Goal: Task Accomplishment & Management: Manage account settings

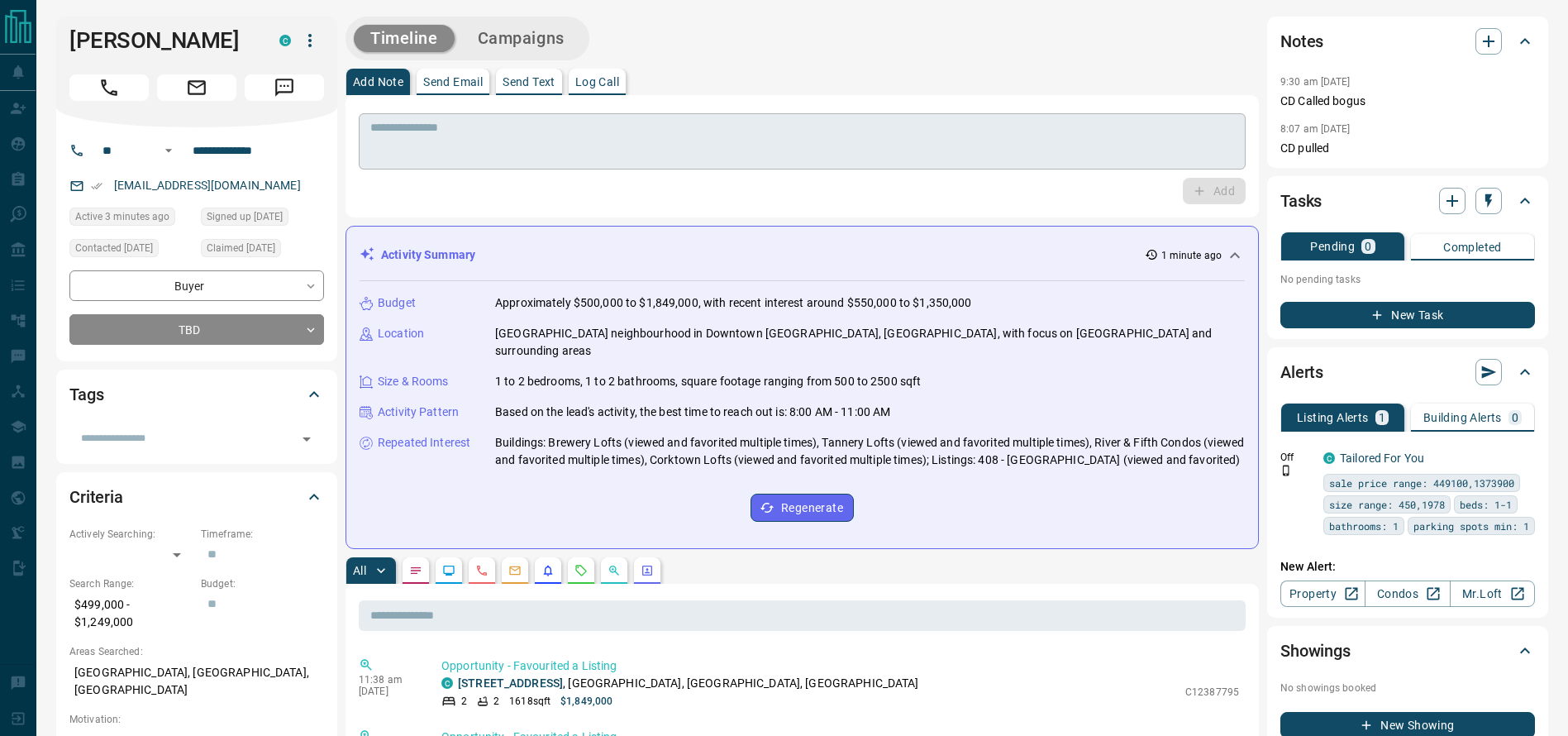
click at [1154, 118] on div "* ​" at bounding box center [802, 141] width 887 height 56
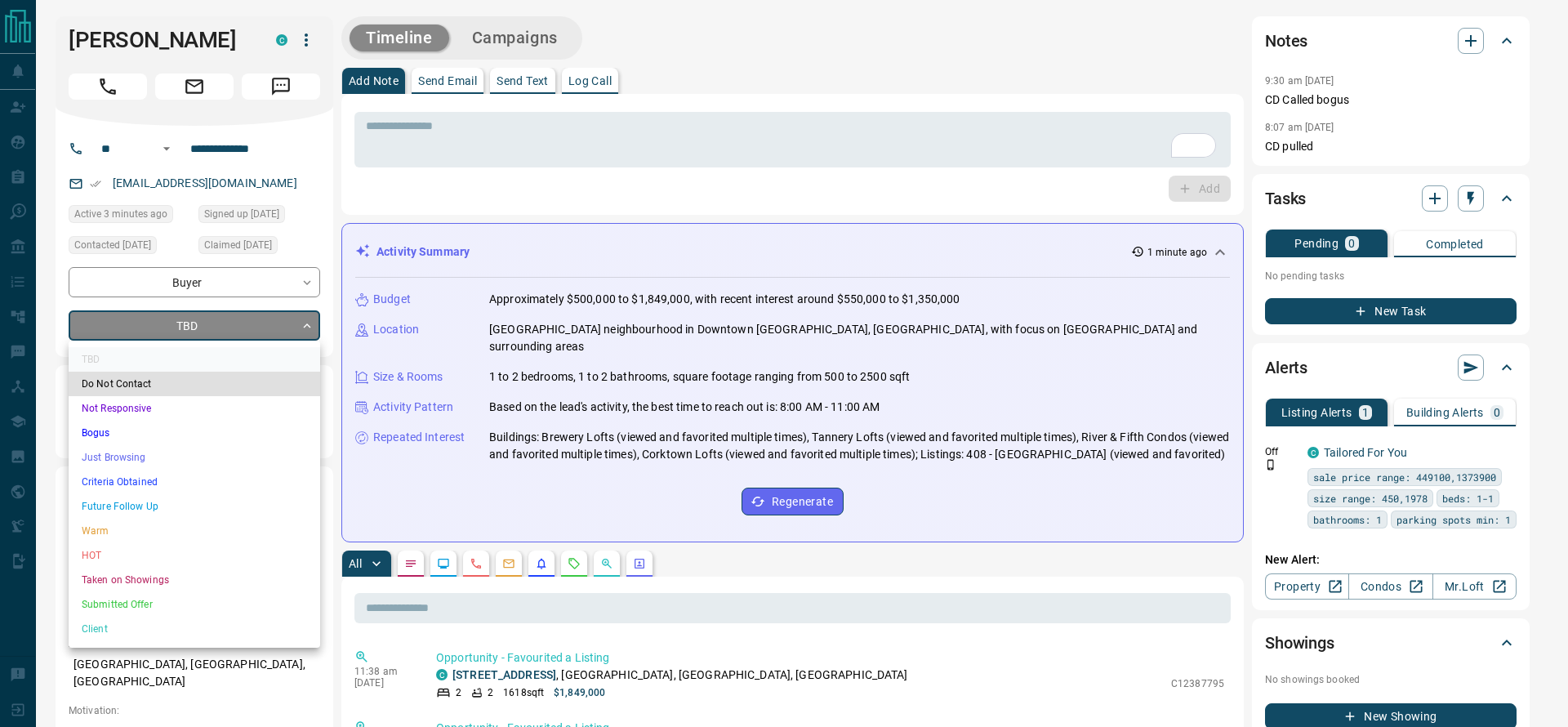
click at [133, 472] on li "Criteria Obtained" at bounding box center [194, 481] width 252 height 25
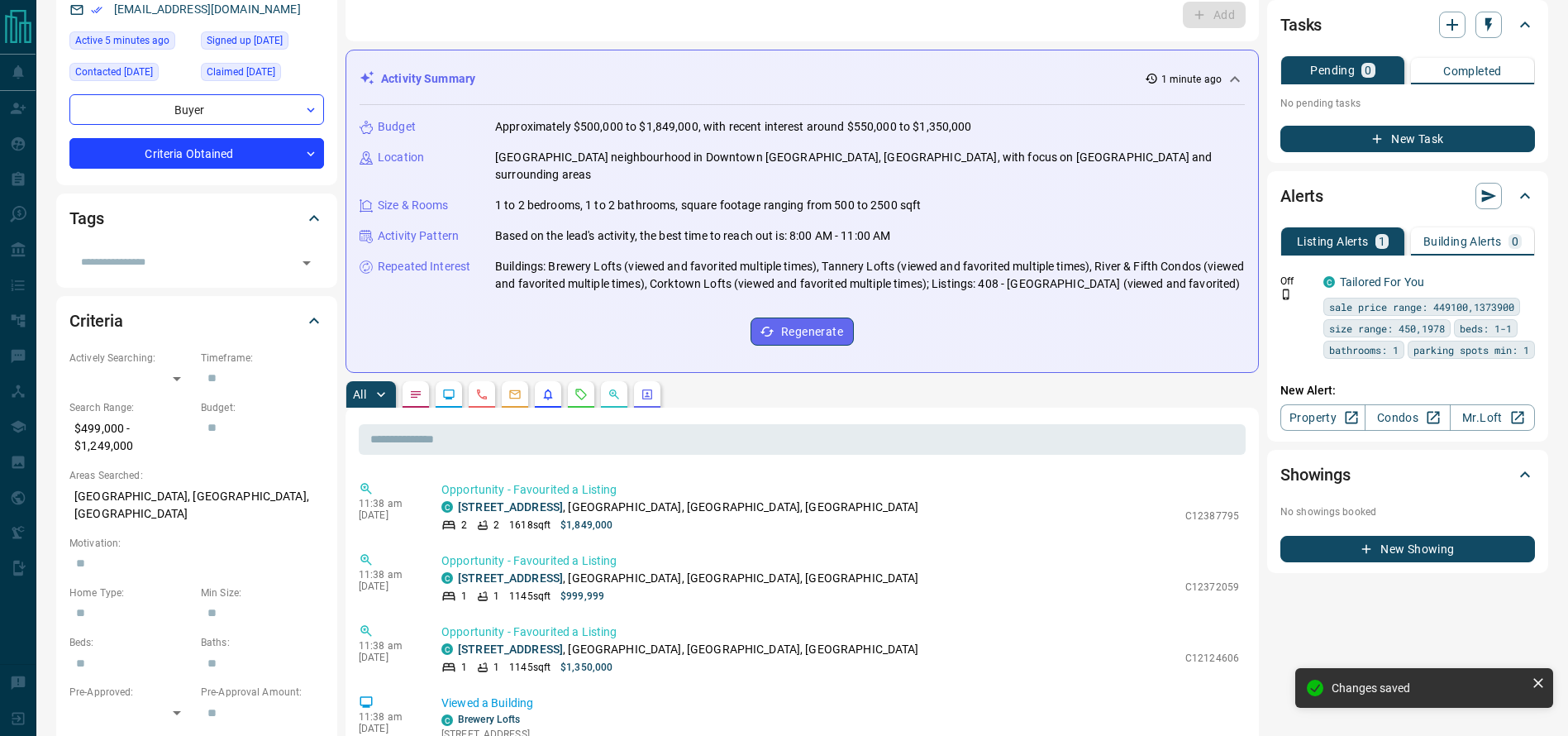
type input "*"
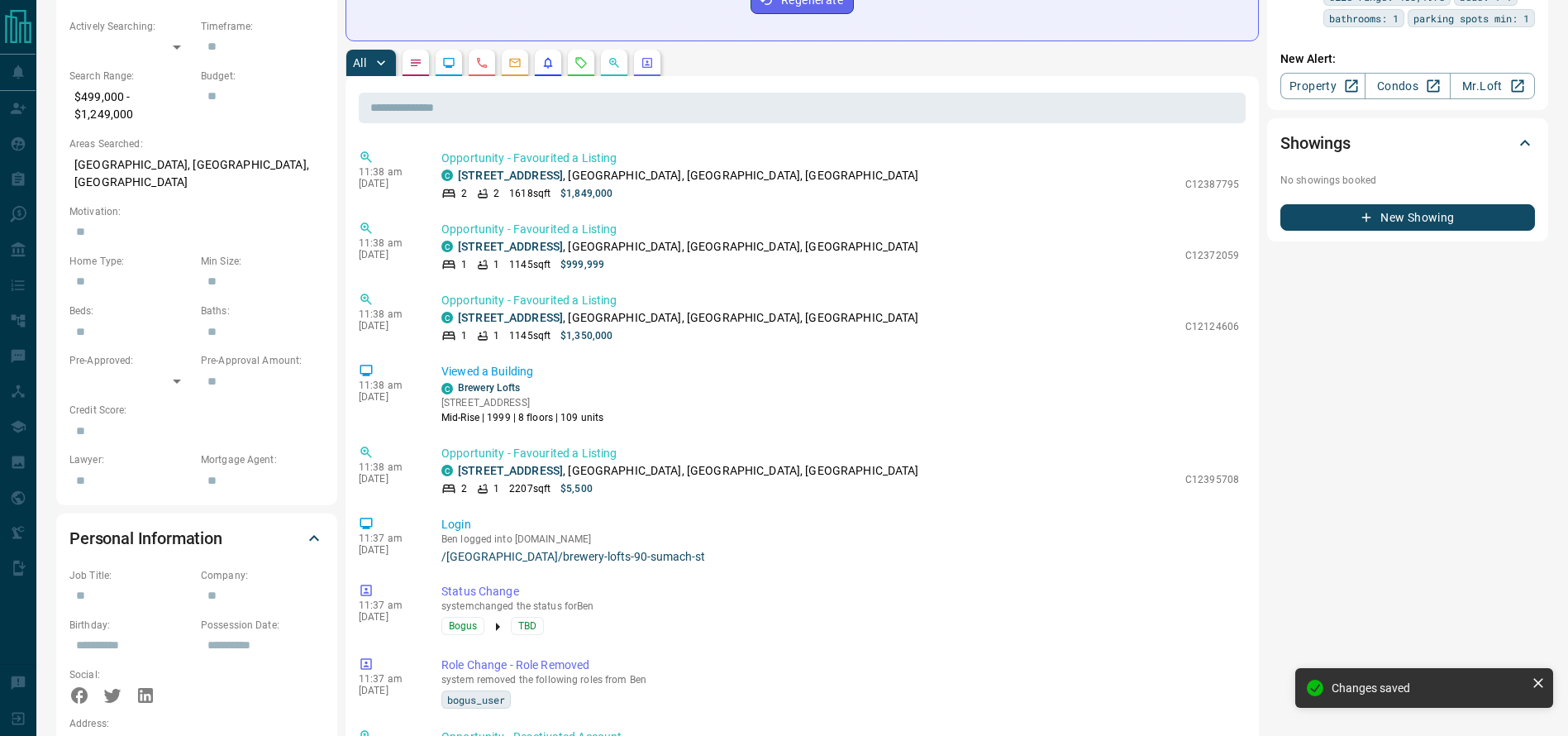
scroll to position [510, 0]
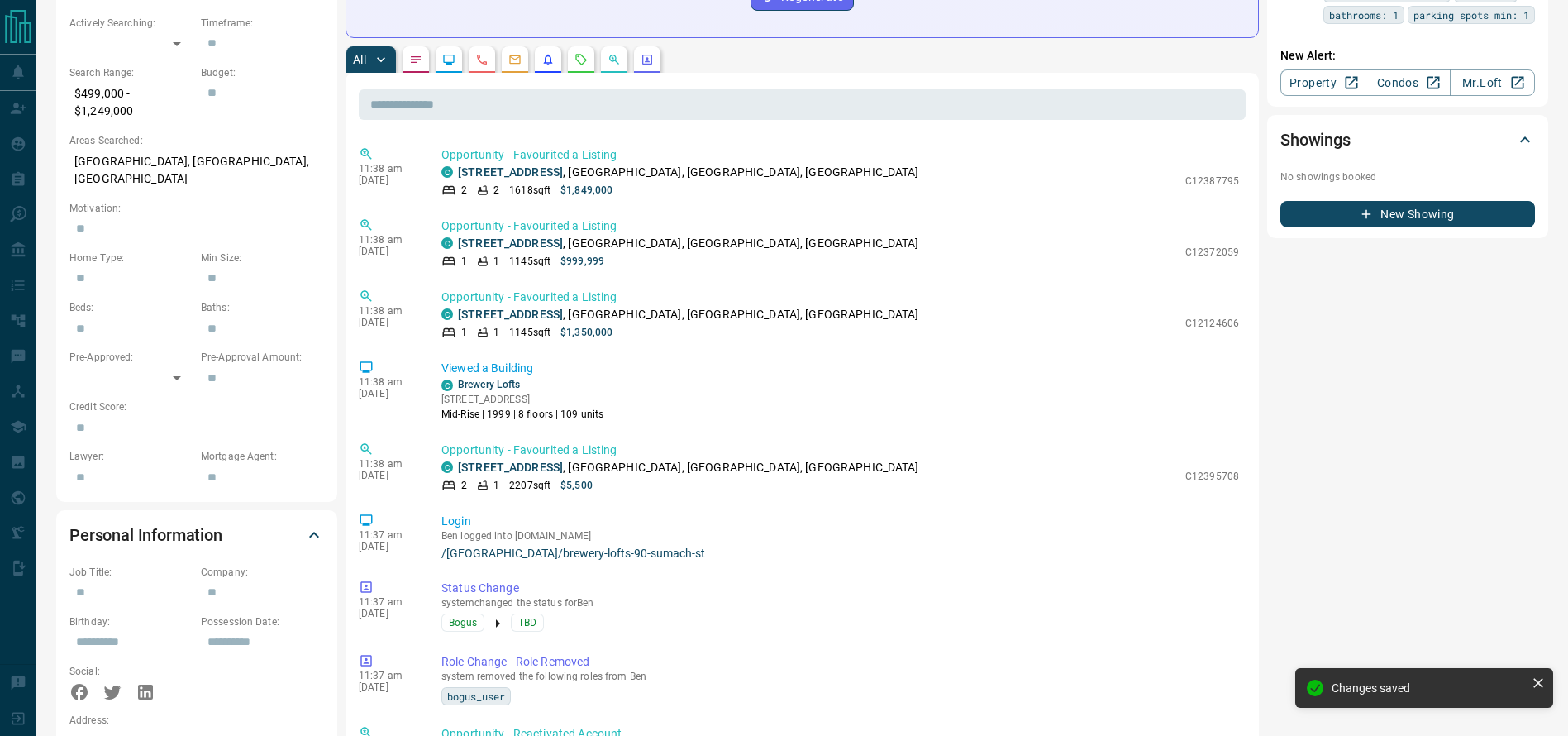
click at [656, 268] on div "11:38 am [DATE] Opportunity - Favourited a Listing C 619 - [STREET_ADDRESS] 1 1…" at bounding box center [802, 243] width 887 height 61
click at [683, 406] on div "C Brewery Lofts [STREET_ADDRESS] Mid-Rise | 1999 | 8 floors | 109 units" at bounding box center [840, 398] width 798 height 45
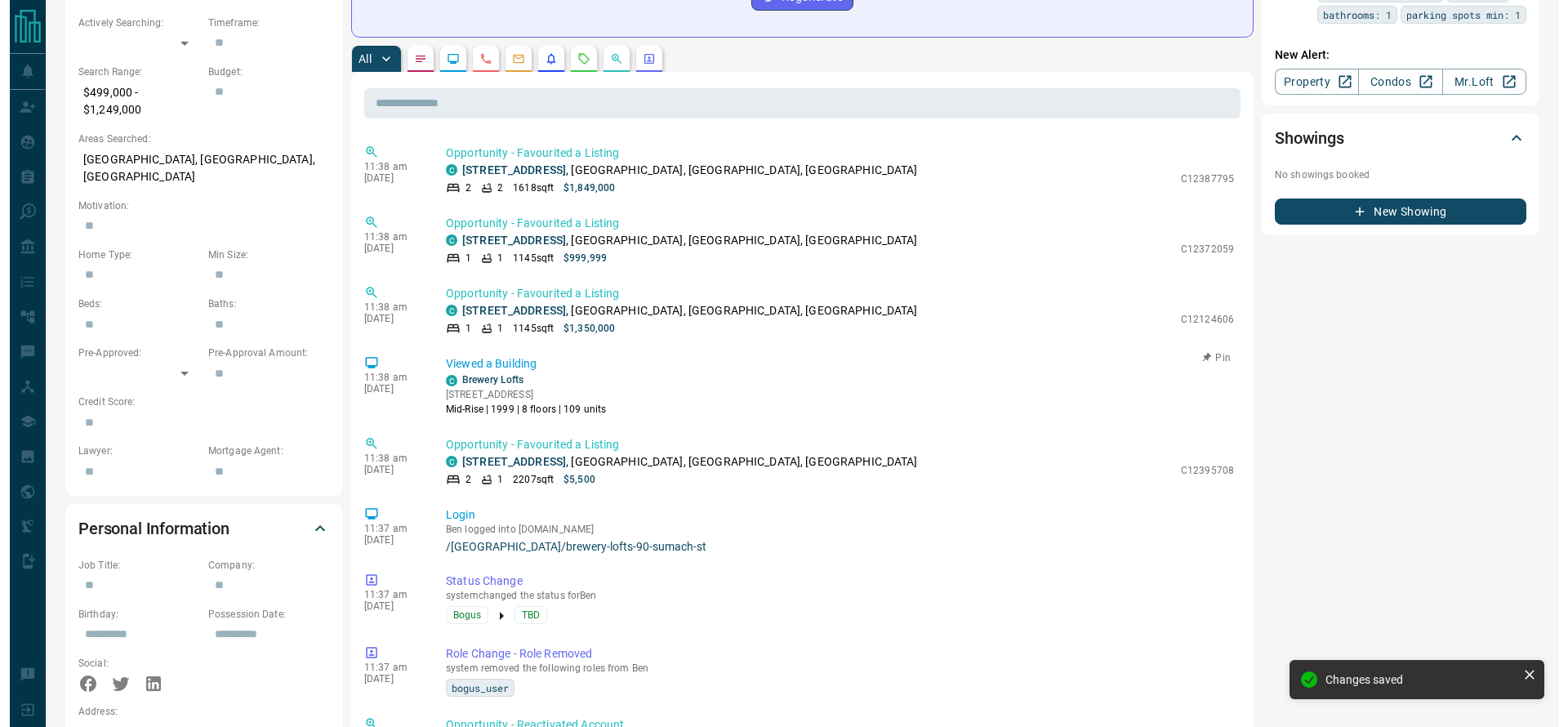
scroll to position [0, 0]
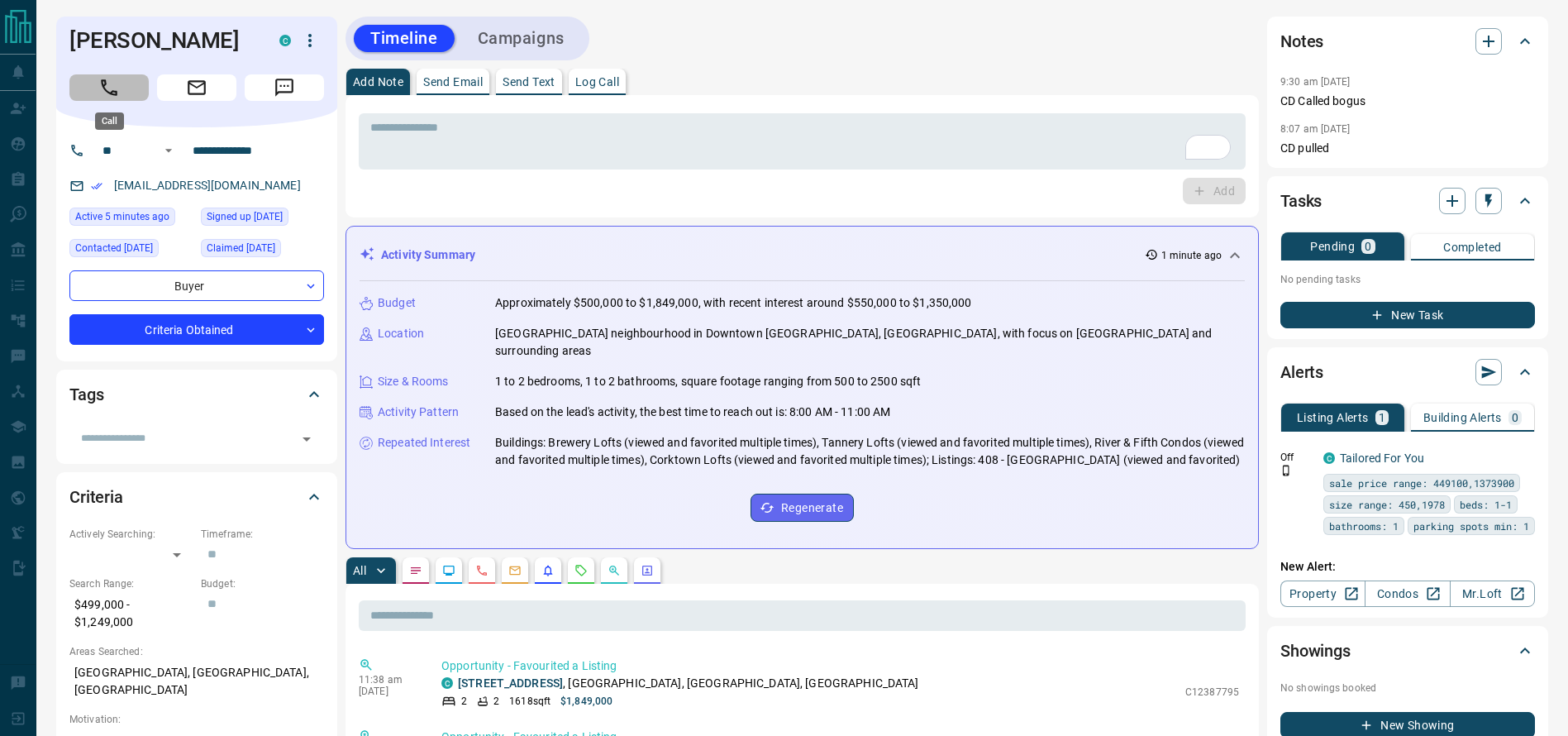
click at [117, 96] on icon "Call" at bounding box center [109, 88] width 22 height 22
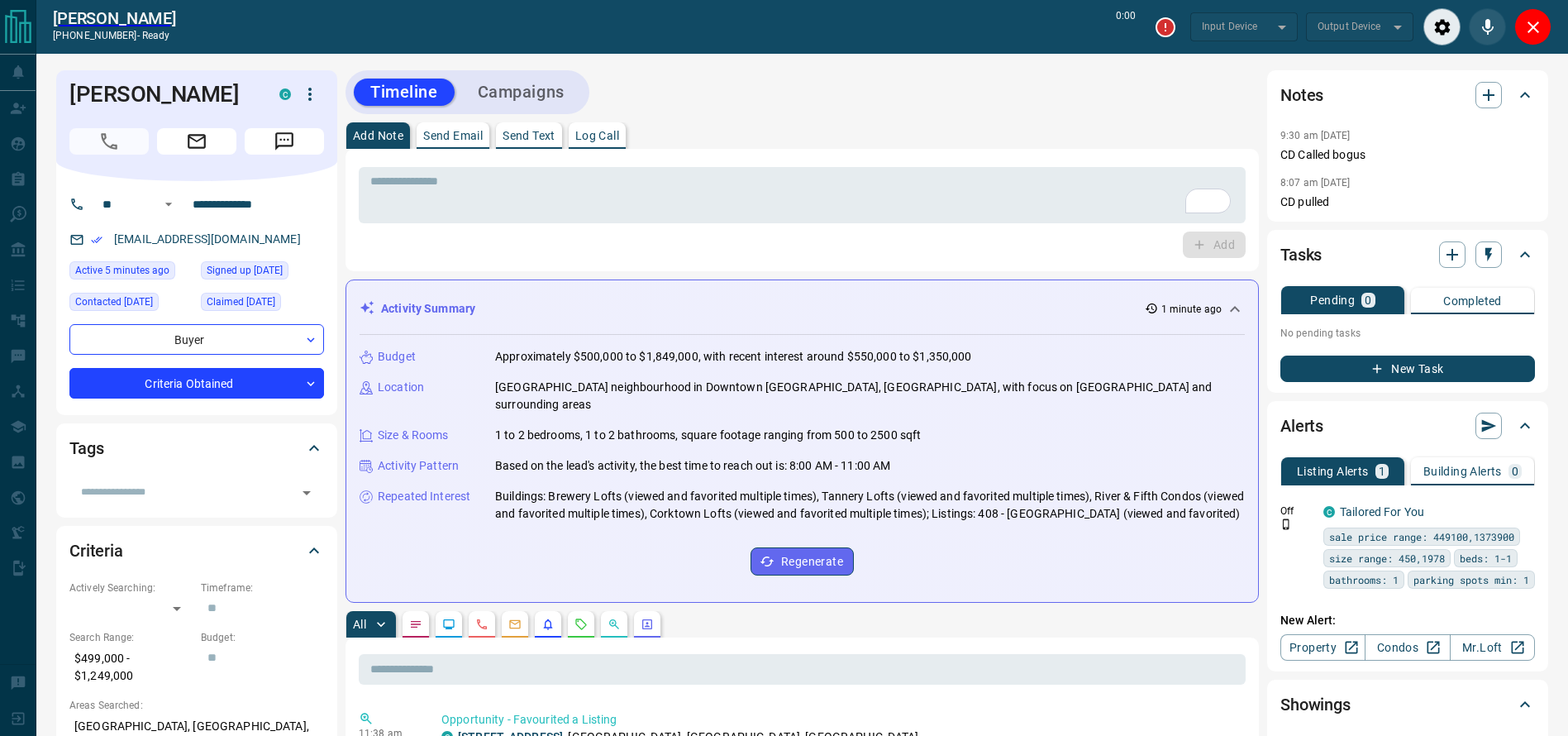
type input "*******"
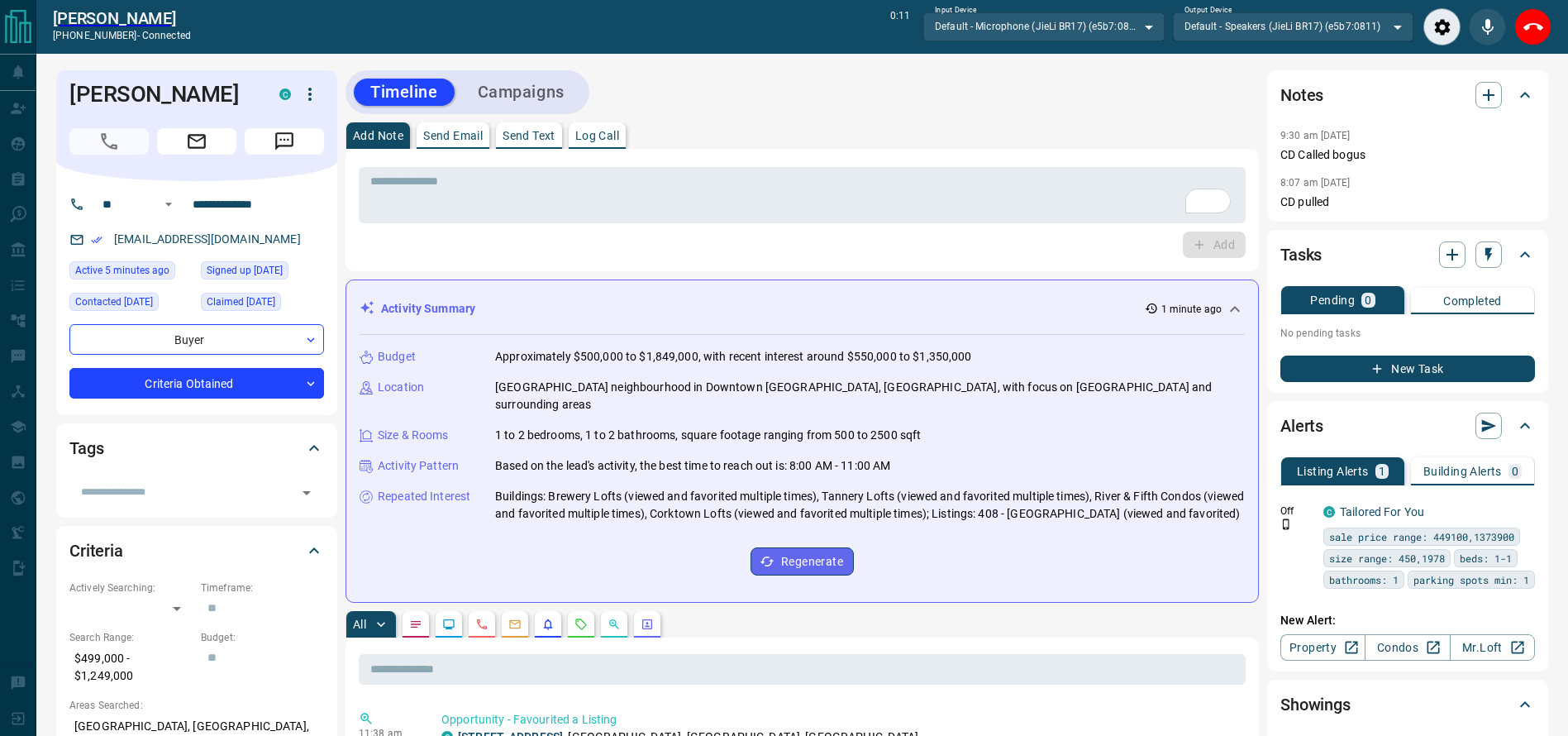
click at [1549, 37] on div "End Call" at bounding box center [1532, 26] width 37 height 37
click at [1546, 36] on div "End Call" at bounding box center [1532, 26] width 37 height 37
click at [1533, 26] on icon "End Call" at bounding box center [1533, 27] width 20 height 20
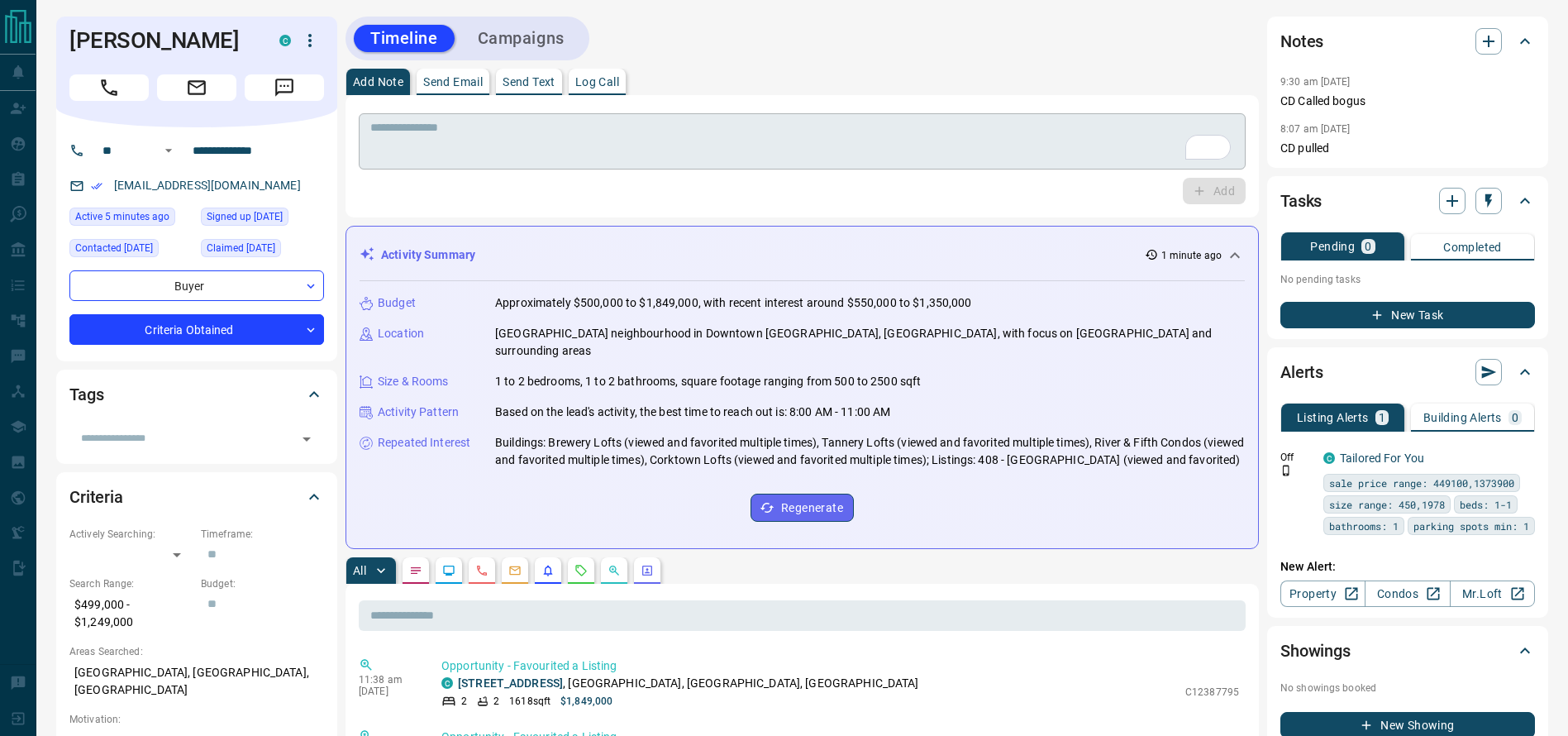
drag, startPoint x: 1004, startPoint y: 117, endPoint x: 974, endPoint y: 118, distance: 30.0
click at [975, 118] on div "* ​" at bounding box center [802, 141] width 887 height 56
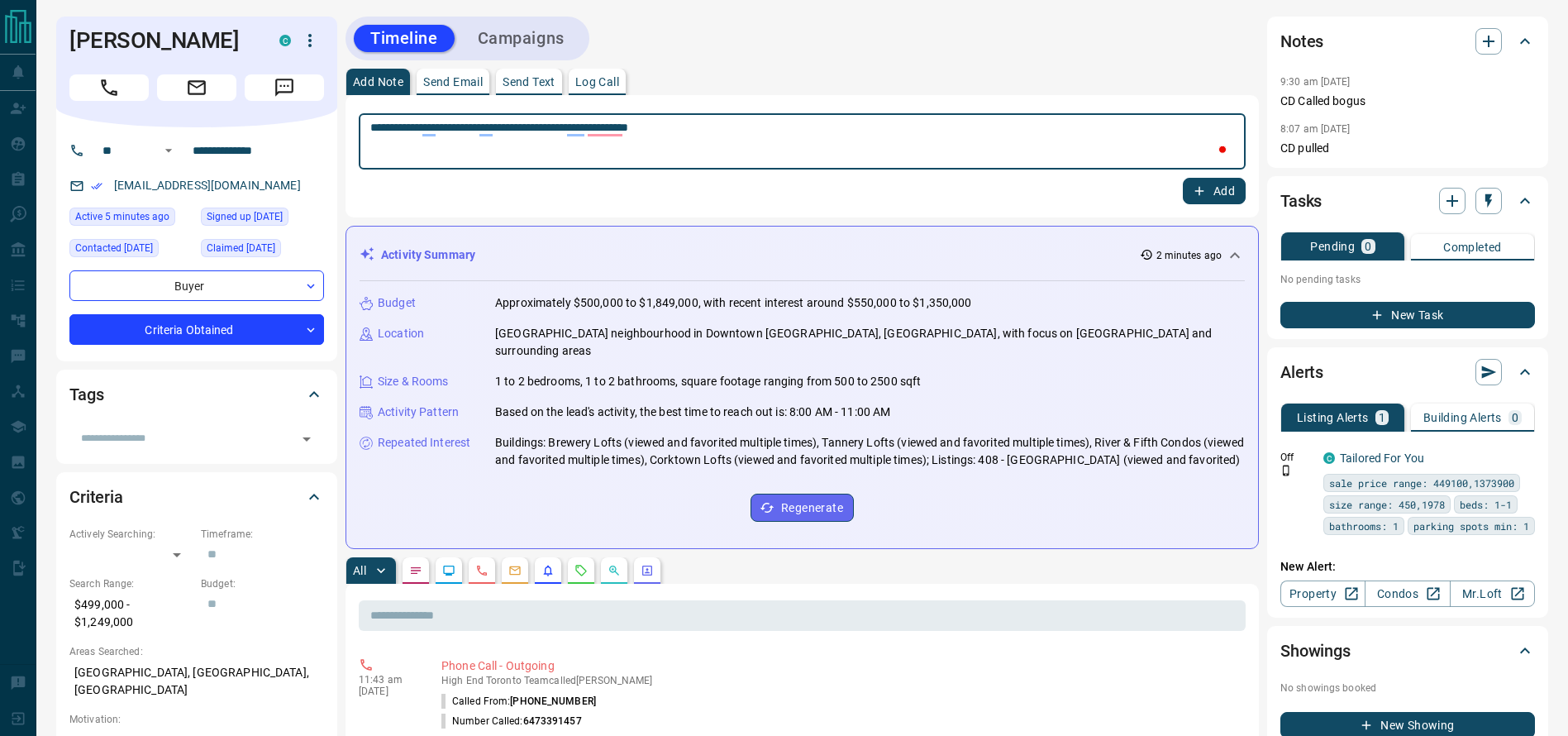
type textarea "**********"
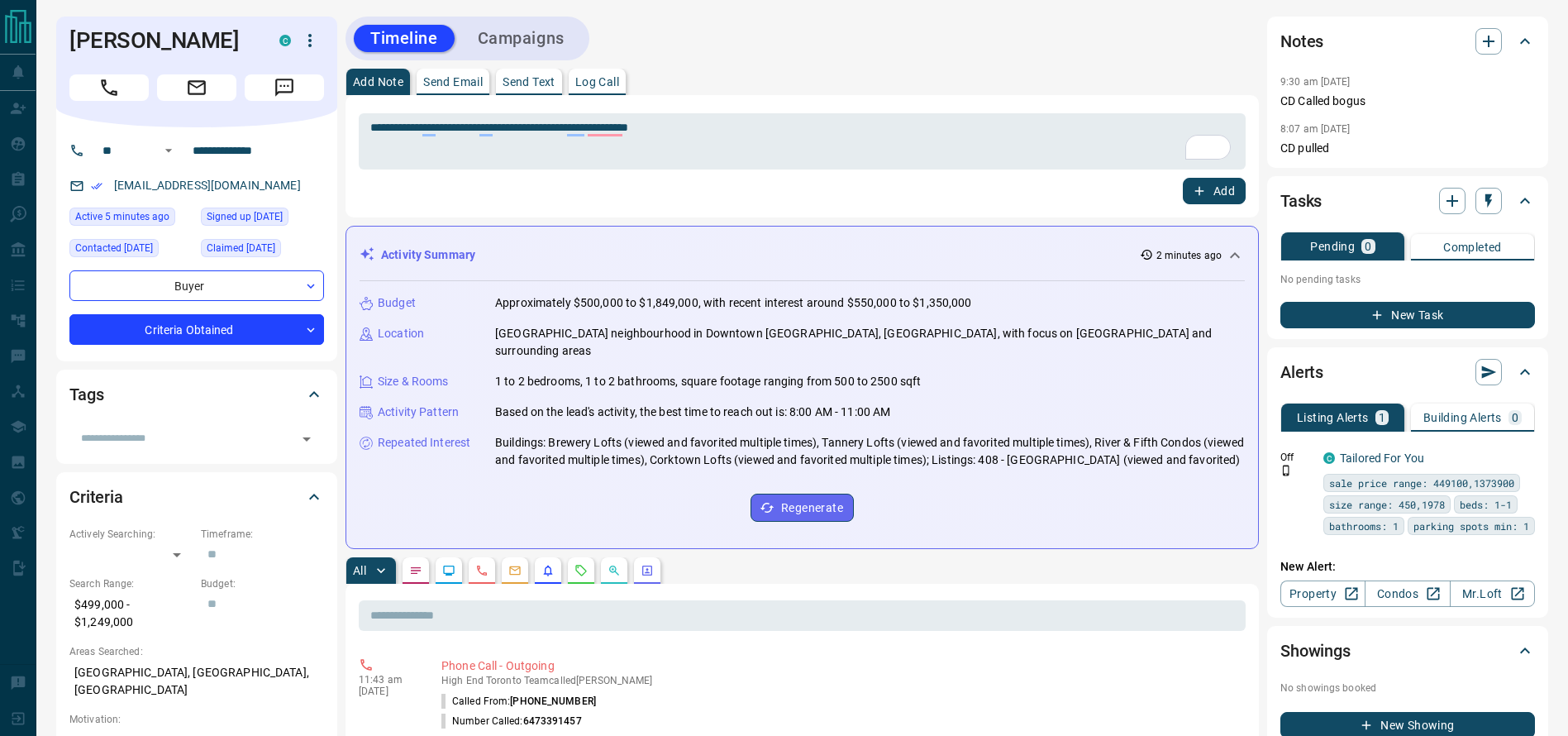
click at [1229, 198] on button "Add" at bounding box center [1213, 191] width 63 height 26
click at [538, 31] on button "Campaigns" at bounding box center [521, 38] width 120 height 27
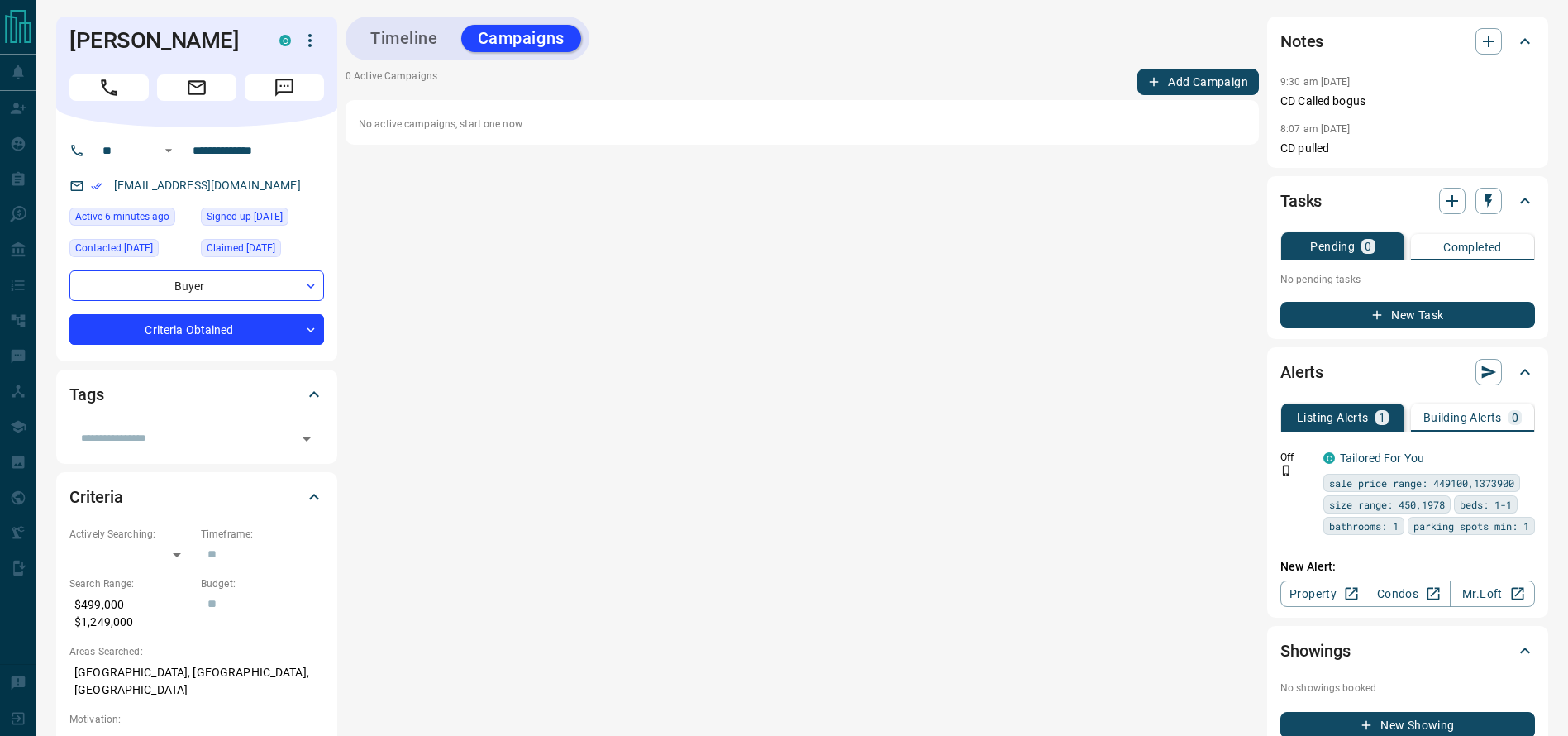
click at [1243, 87] on button "Add Campaign" at bounding box center [1198, 82] width 122 height 26
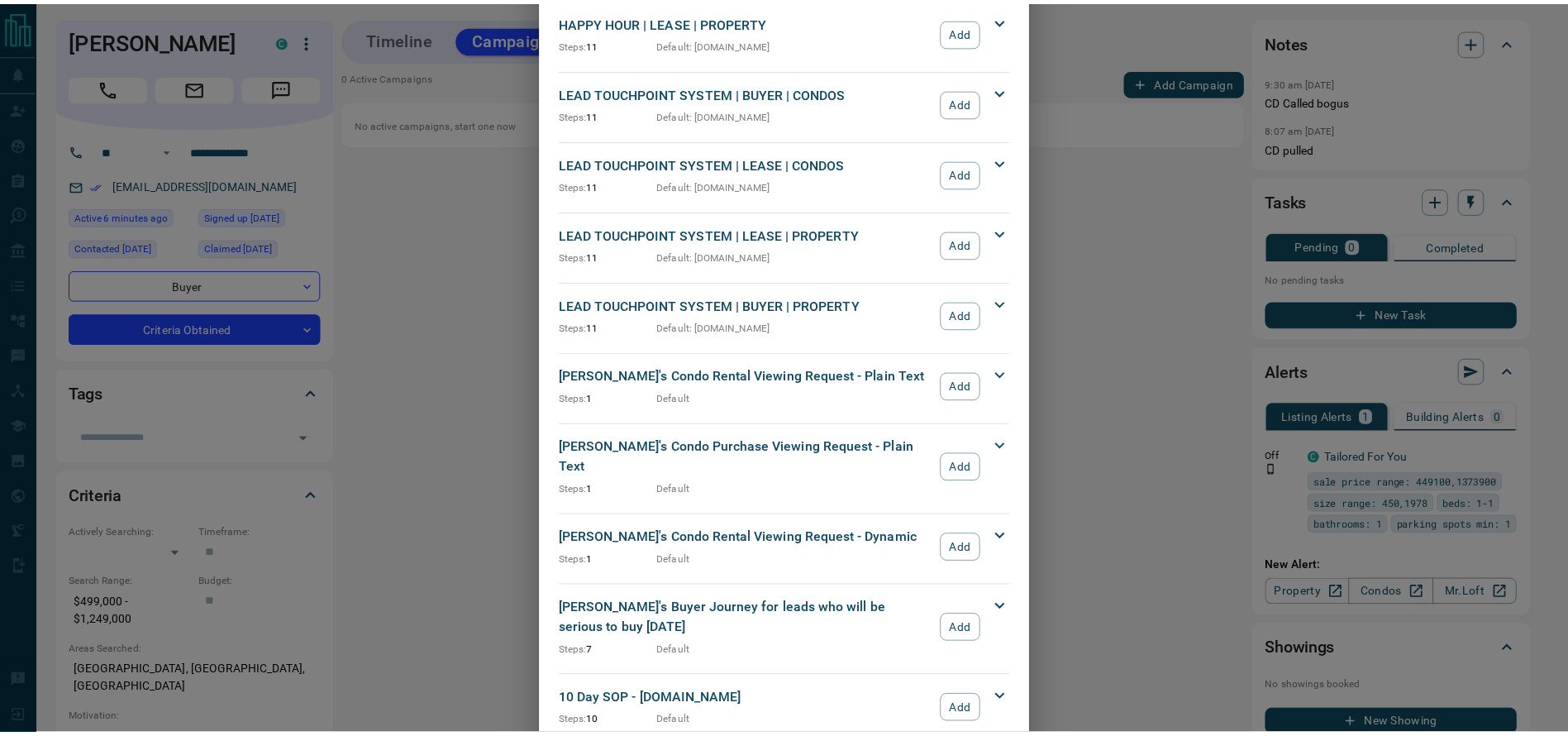
scroll to position [470, 0]
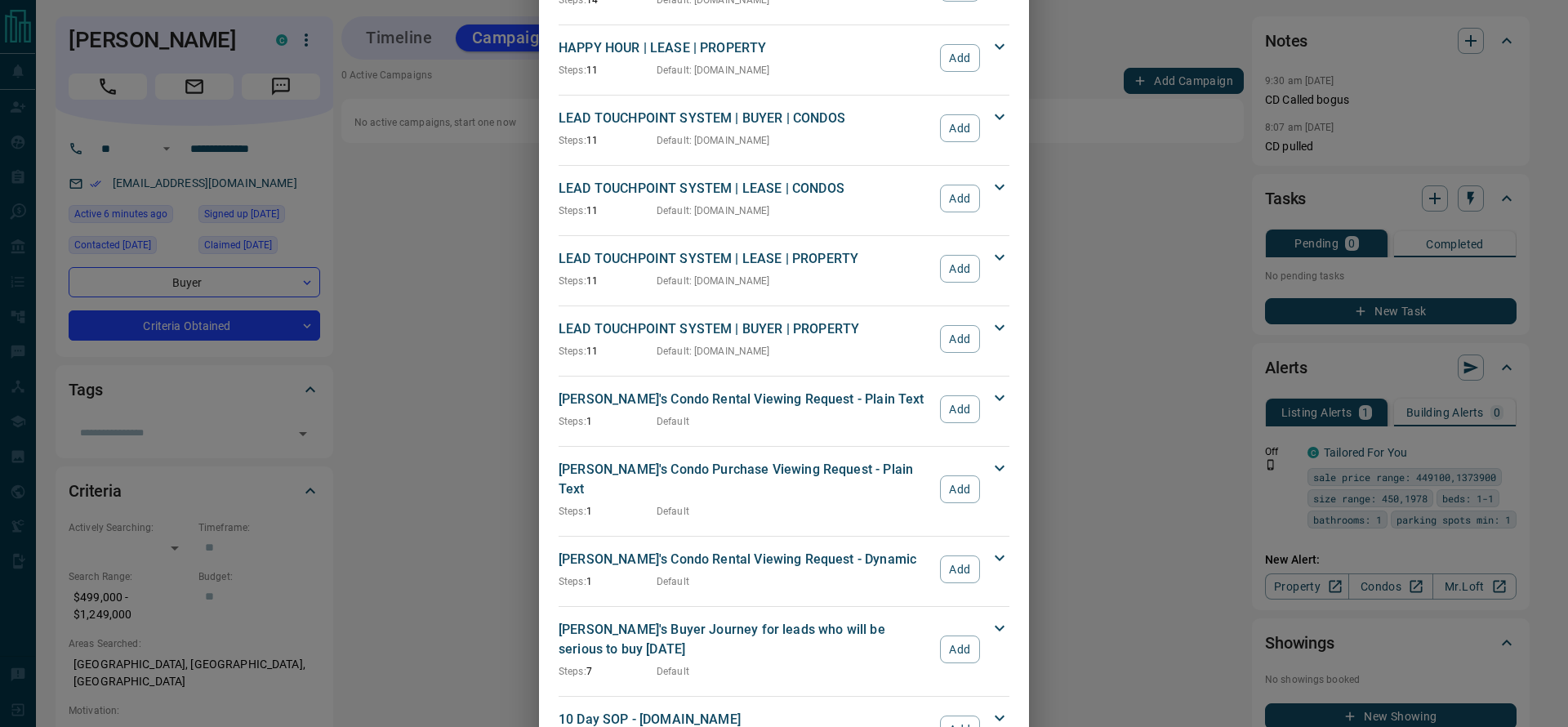
click at [1195, 297] on div "Add Campaign GENERIC BUYER 30 DAY NURTURING | BUYER | CONDOS Steps: 8 Default A…" at bounding box center [784, 363] width 1568 height 727
